Goal: Transaction & Acquisition: Purchase product/service

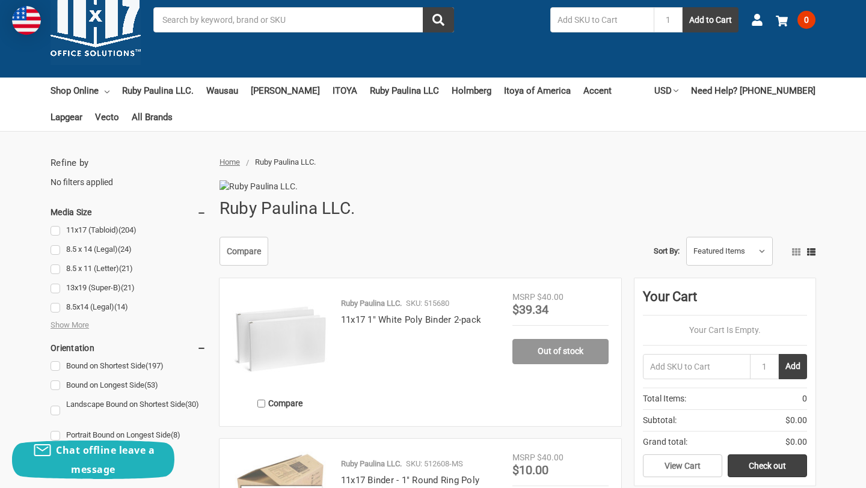
scroll to position [50, 0]
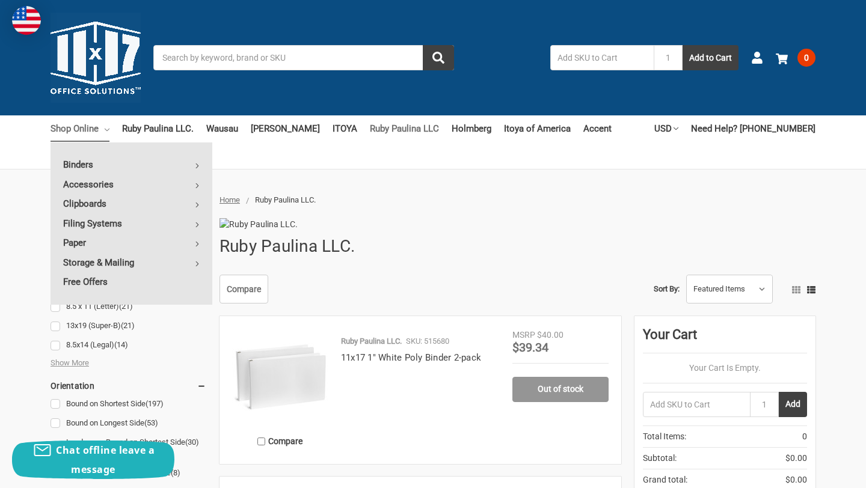
click at [371, 125] on link "Ruby Paulina LLC" at bounding box center [404, 128] width 69 height 26
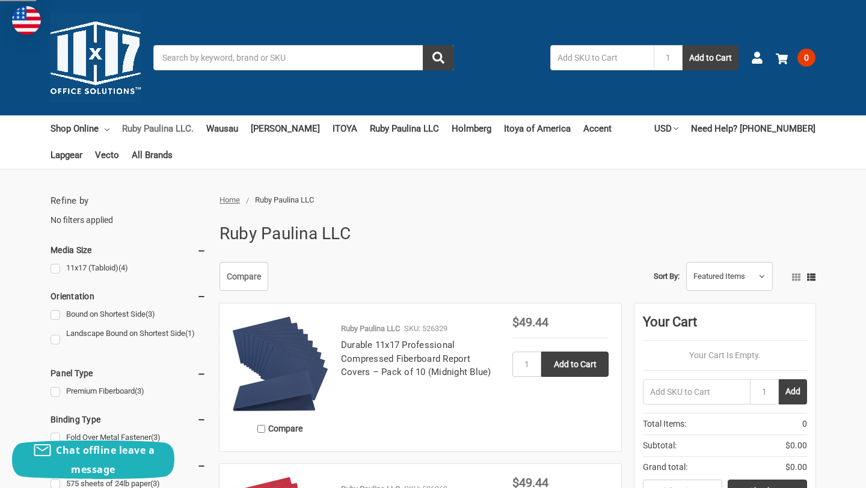
click at [174, 133] on link "Ruby Paulina LLC." at bounding box center [158, 128] width 72 height 26
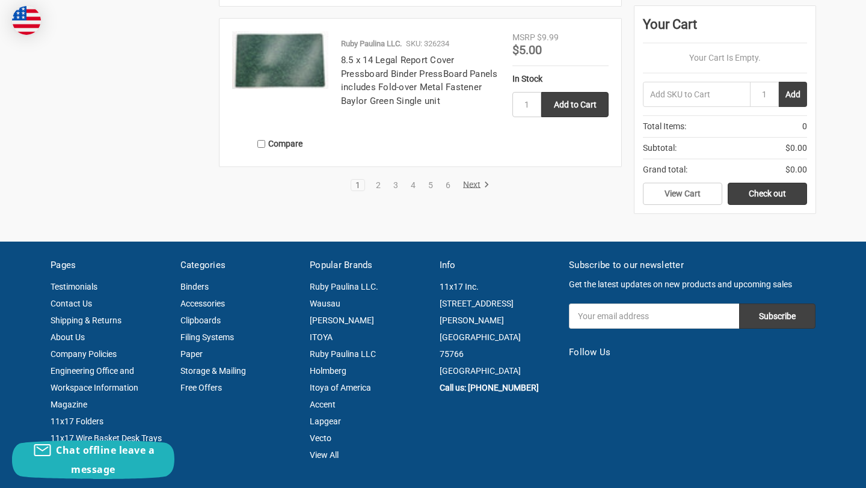
scroll to position [2060, 0]
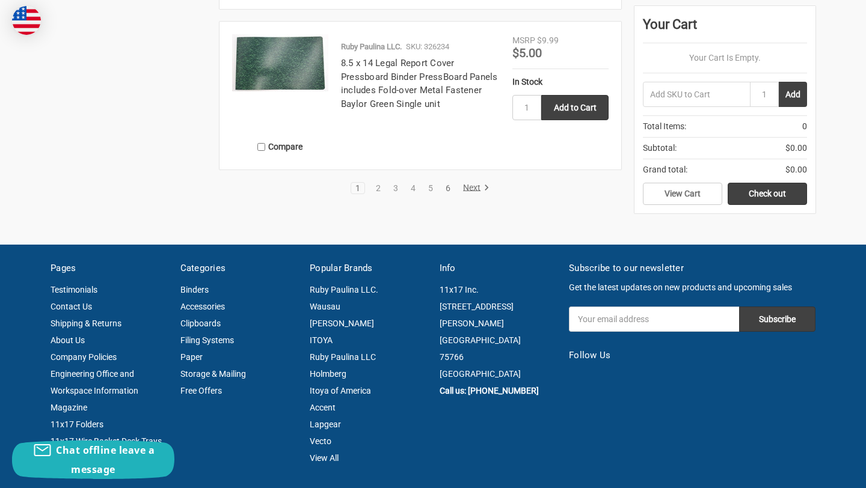
click at [445, 192] on link "6" at bounding box center [447, 188] width 13 height 8
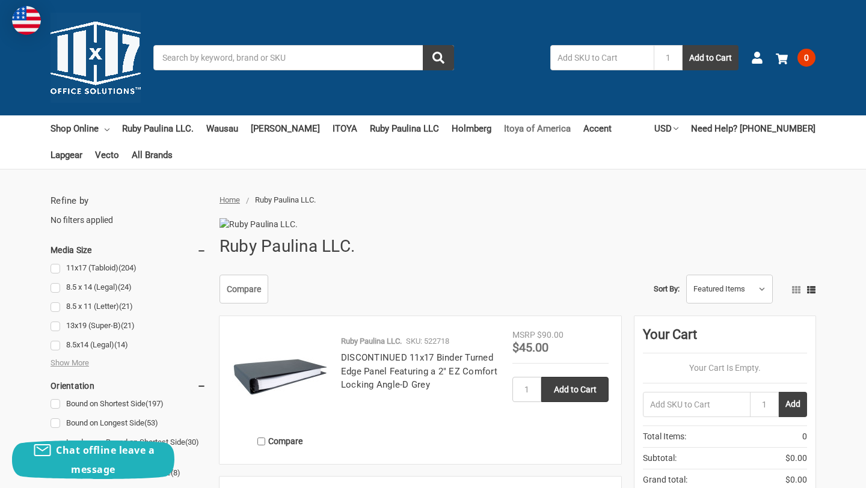
click at [528, 133] on link "Itoya of America" at bounding box center [537, 128] width 67 height 26
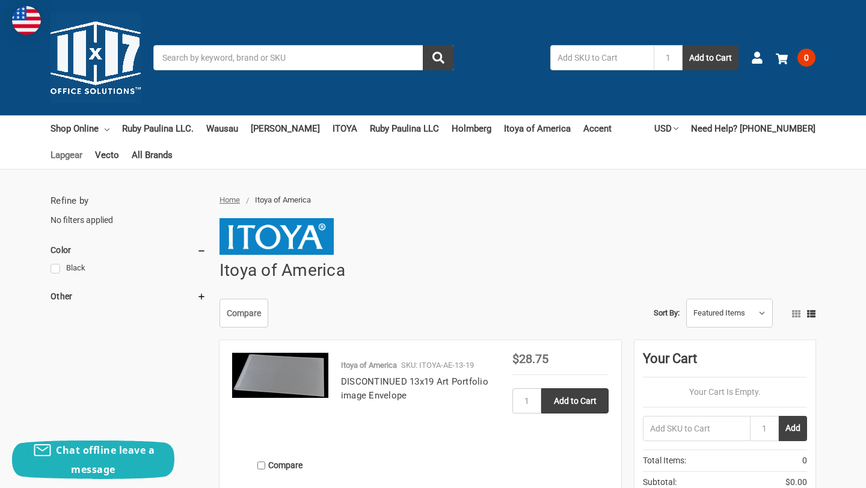
click at [82, 142] on link "Lapgear" at bounding box center [66, 155] width 32 height 26
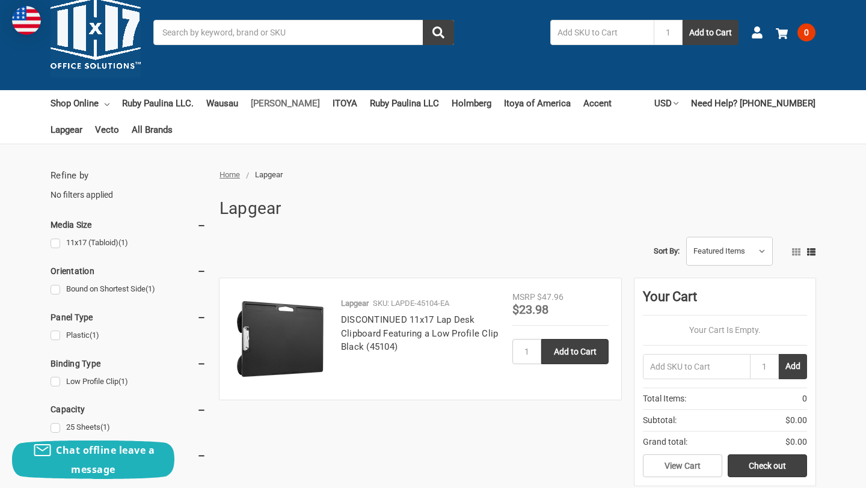
click at [267, 106] on link "[PERSON_NAME]" at bounding box center [285, 103] width 69 height 26
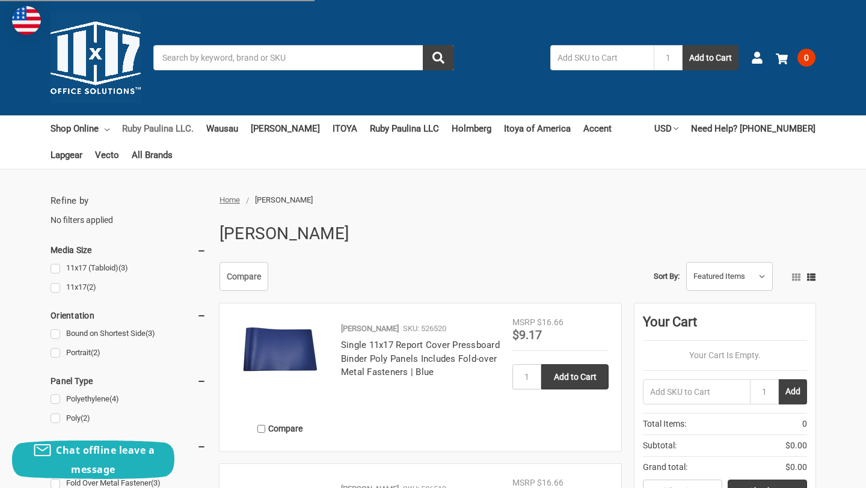
click at [133, 129] on link "Ruby Paulina LLC." at bounding box center [158, 128] width 72 height 26
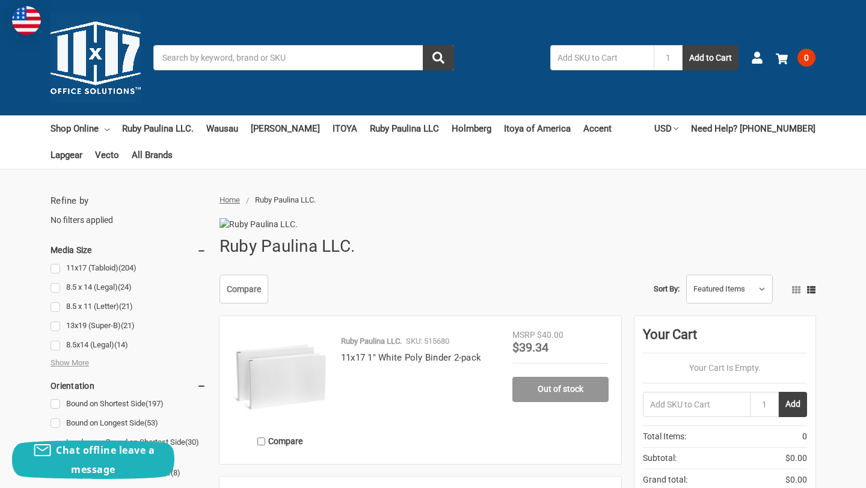
click at [254, 59] on input "Search" at bounding box center [303, 57] width 301 height 25
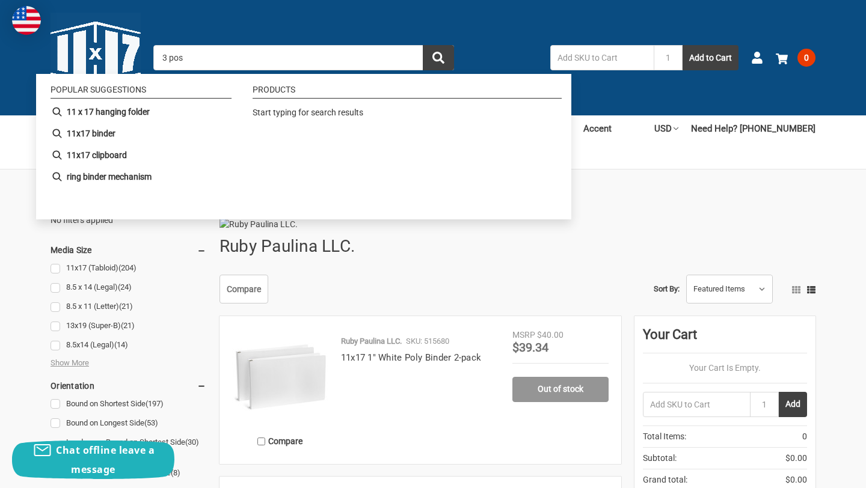
type input "3 post"
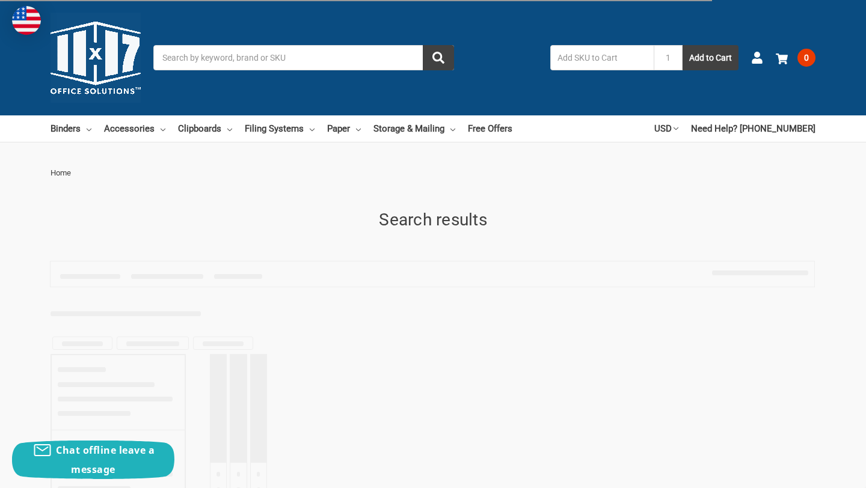
type input "3 post"
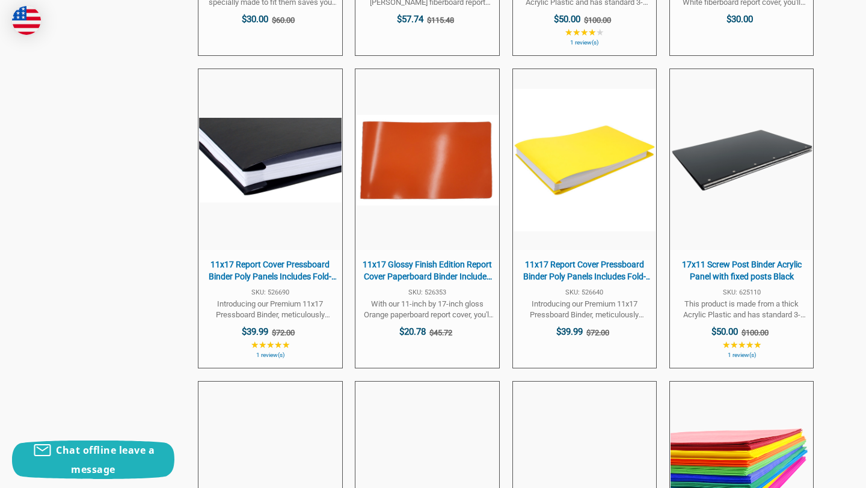
scroll to position [1536, 0]
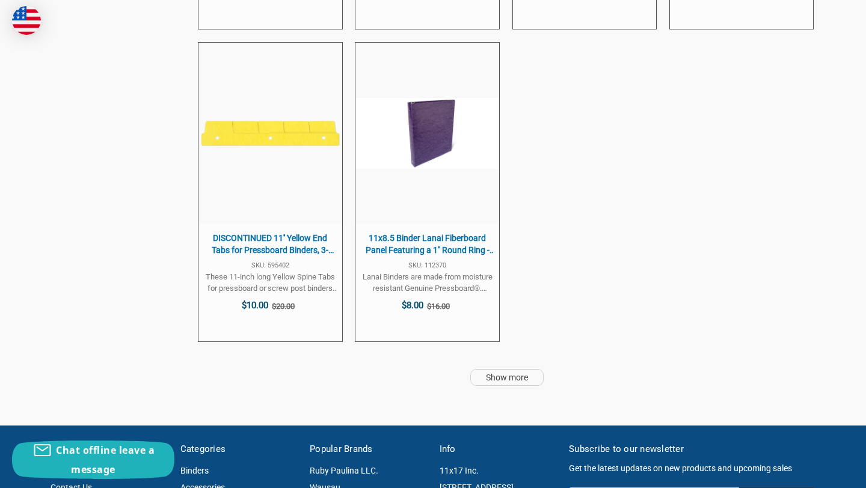
click at [507, 375] on link "Show more" at bounding box center [506, 377] width 73 height 17
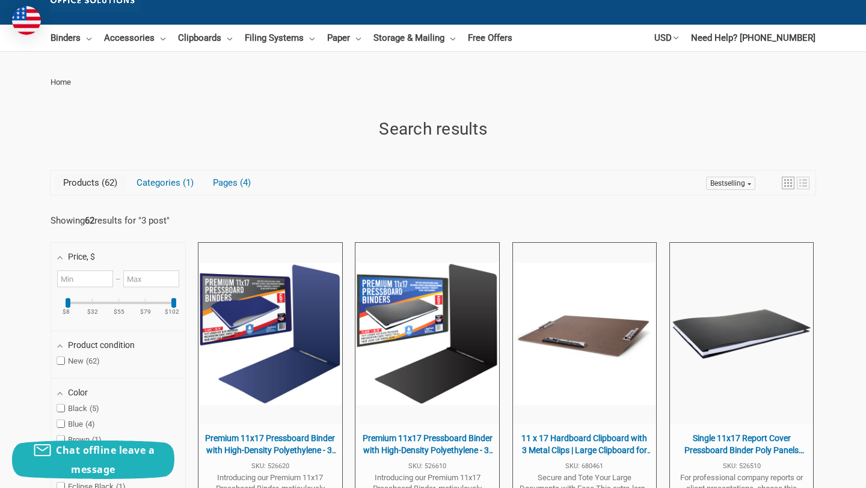
scroll to position [350, 0]
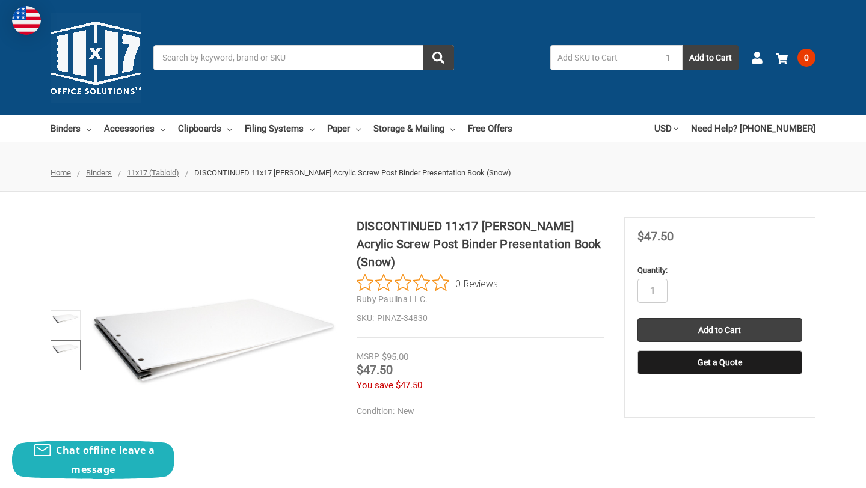
click at [60, 344] on img at bounding box center [65, 349] width 26 height 10
click at [70, 313] on link at bounding box center [65, 325] width 30 height 30
click at [138, 350] on img at bounding box center [213, 341] width 246 height 90
click at [53, 349] on img at bounding box center [65, 349] width 26 height 10
